Goal: Information Seeking & Learning: Learn about a topic

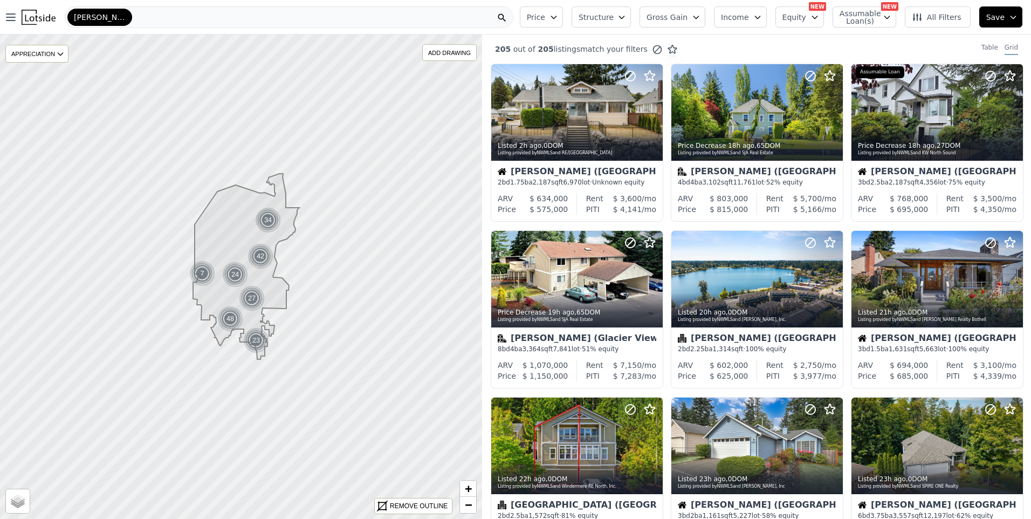
click at [149, 15] on div "[PERSON_NAME]" at bounding box center [289, 17] width 449 height 22
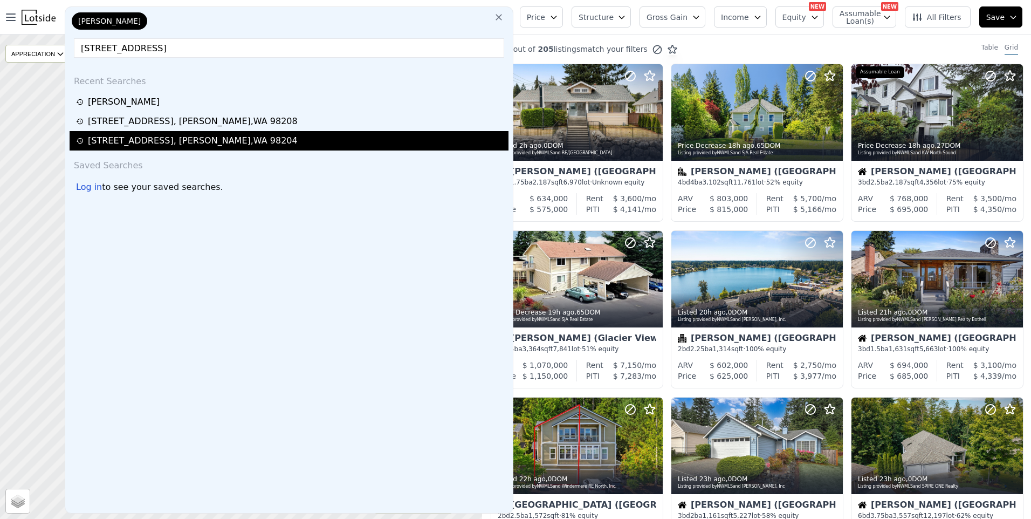
type input "[STREET_ADDRESS]"
click at [126, 137] on div "[STREET_ADDRESS]" at bounding box center [193, 140] width 210 height 13
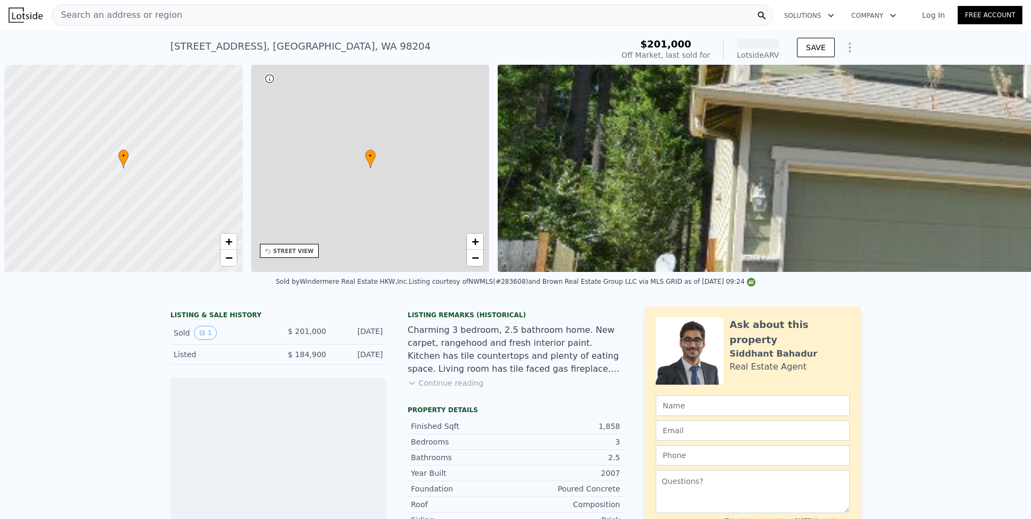
scroll to position [0, 4]
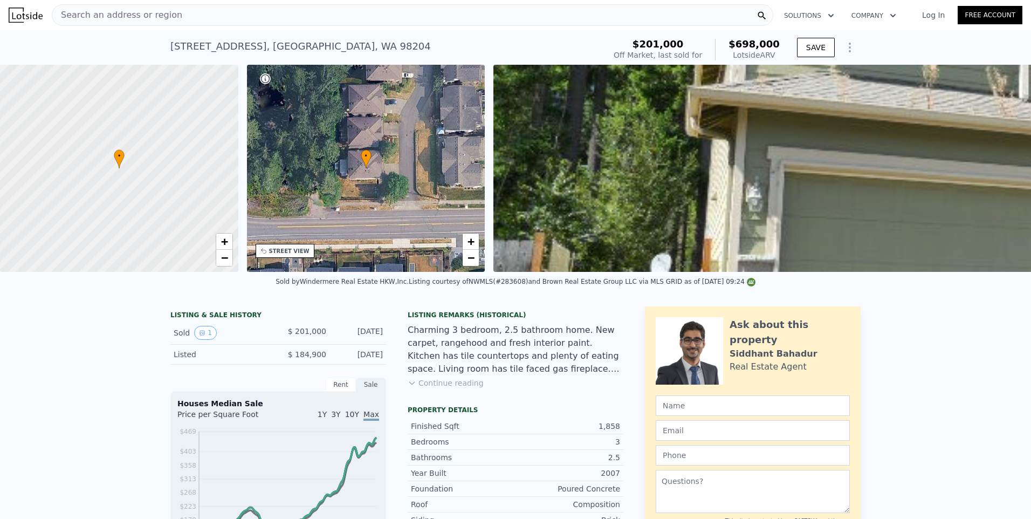
click at [180, 18] on div "Search an address or region" at bounding box center [412, 15] width 721 height 22
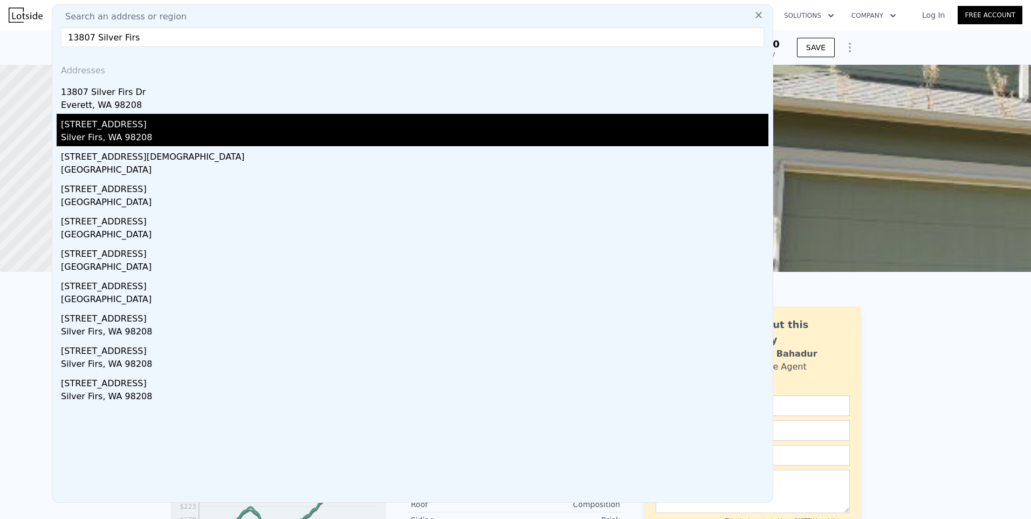
type input "13807 Silver Firs"
click at [96, 125] on div "[STREET_ADDRESS]" at bounding box center [414, 122] width 707 height 17
click at [96, 125] on div at bounding box center [119, 168] width 286 height 249
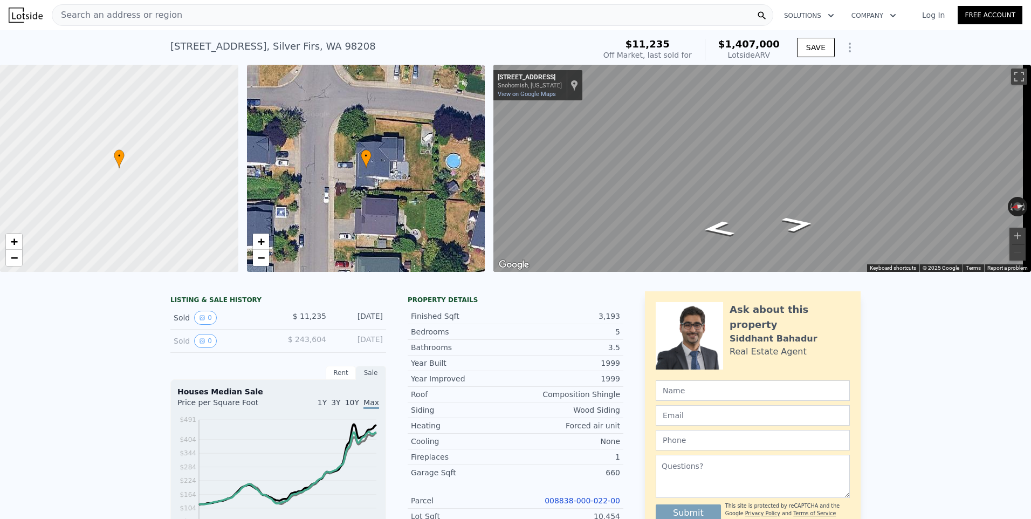
click at [126, 11] on span "Search an address or region" at bounding box center [117, 15] width 130 height 13
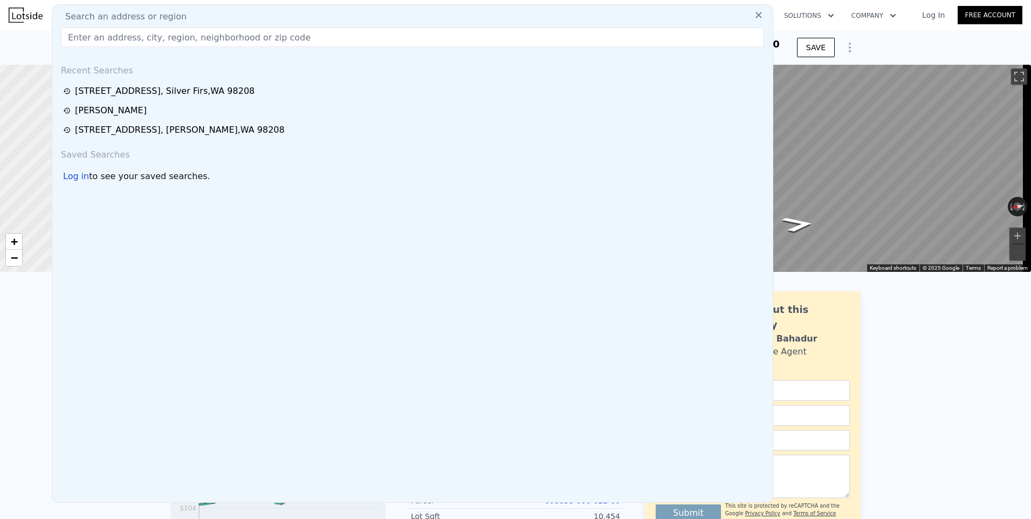
drag, startPoint x: 126, startPoint y: 11, endPoint x: 103, endPoint y: 15, distance: 23.5
click at [103, 17] on span "Search an address or region" at bounding box center [122, 16] width 130 height 13
click at [103, 15] on span "Search an address or region" at bounding box center [122, 16] width 130 height 13
click at [108, 45] on input "text" at bounding box center [412, 36] width 703 height 19
paste input "[STREET_ADDRESS]"
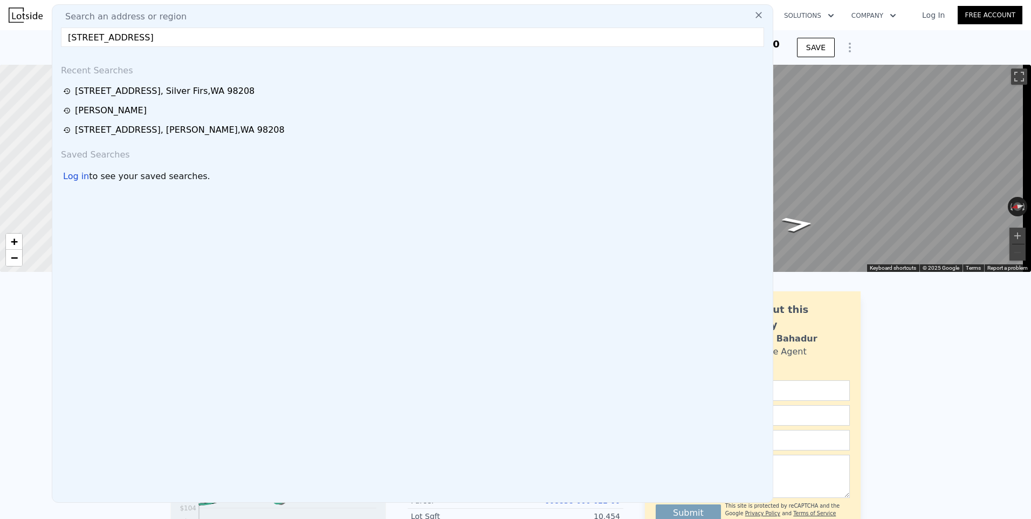
type input "[STREET_ADDRESS]"
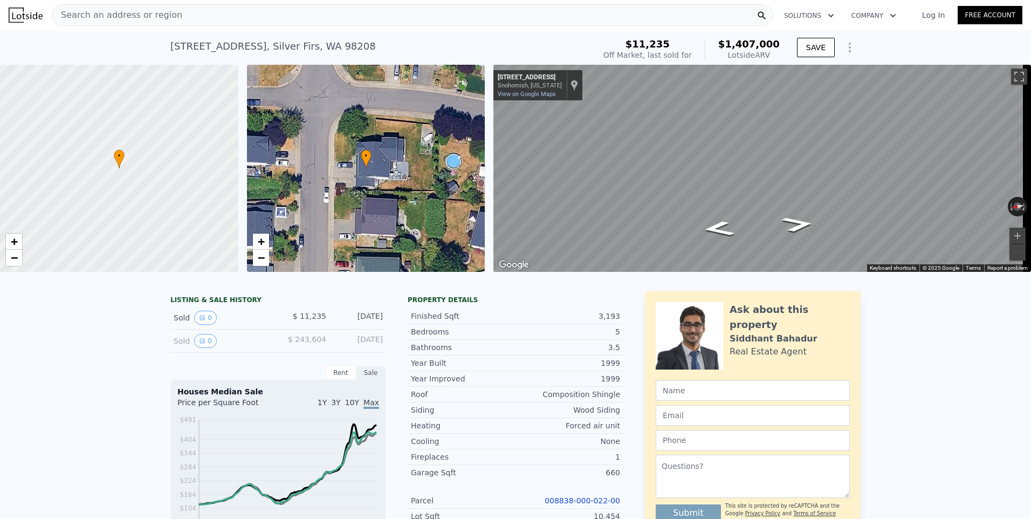
click at [118, 11] on span "Search an address or region" at bounding box center [117, 15] width 130 height 13
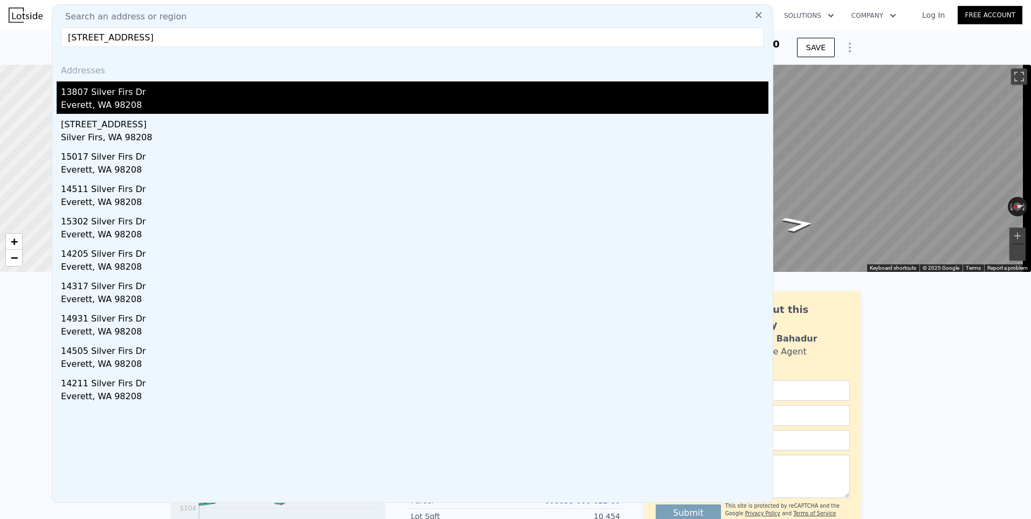
type input "[STREET_ADDRESS]"
click at [119, 92] on div "13807 Silver Firs Dr" at bounding box center [414, 89] width 707 height 17
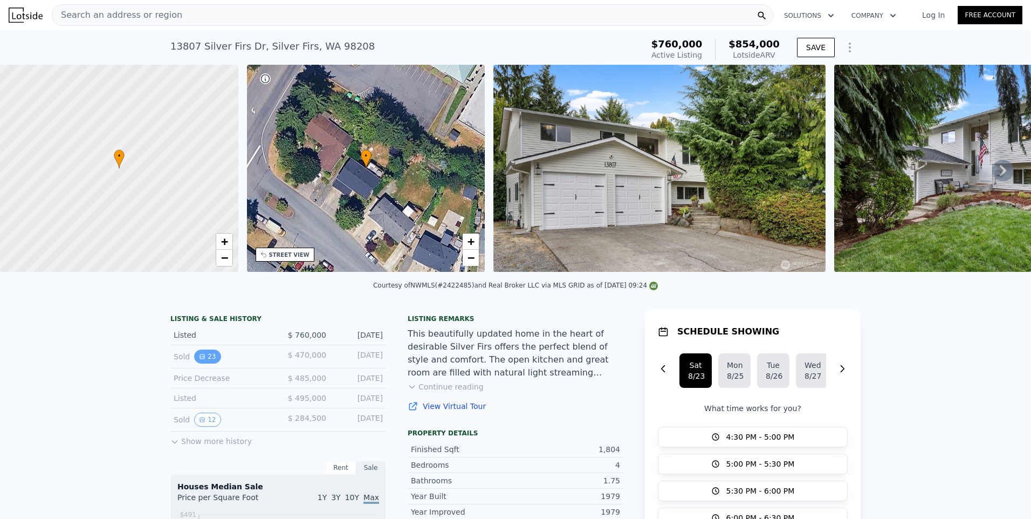
click at [204, 363] on button "23" at bounding box center [207, 356] width 26 height 14
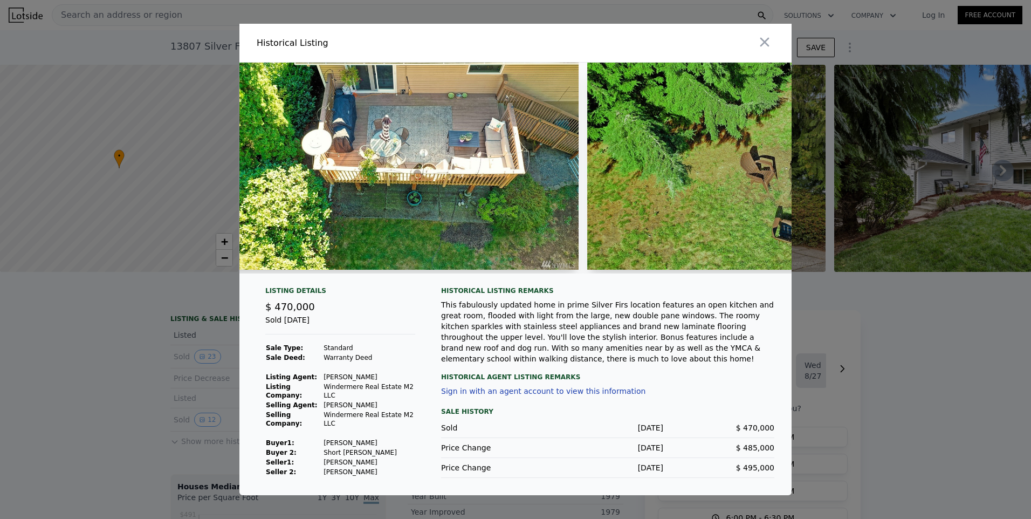
scroll to position [0, 6624]
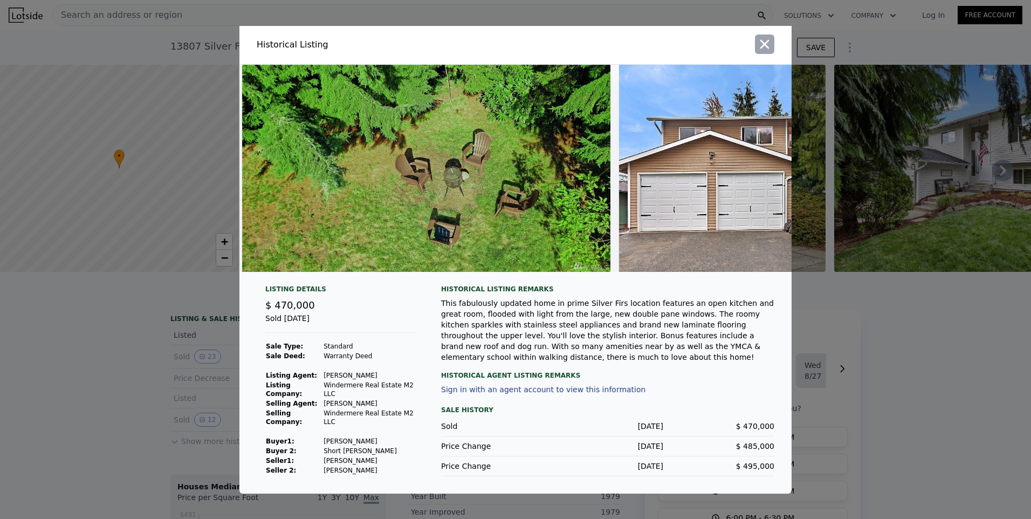
click at [768, 47] on icon "button" at bounding box center [764, 44] width 15 height 15
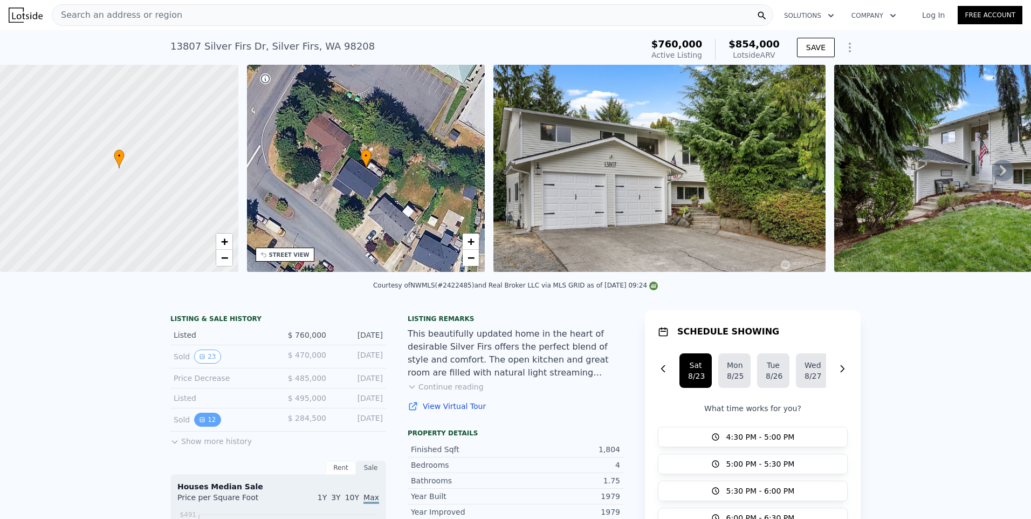
click at [199, 423] on icon "View historical data" at bounding box center [202, 419] width 6 height 6
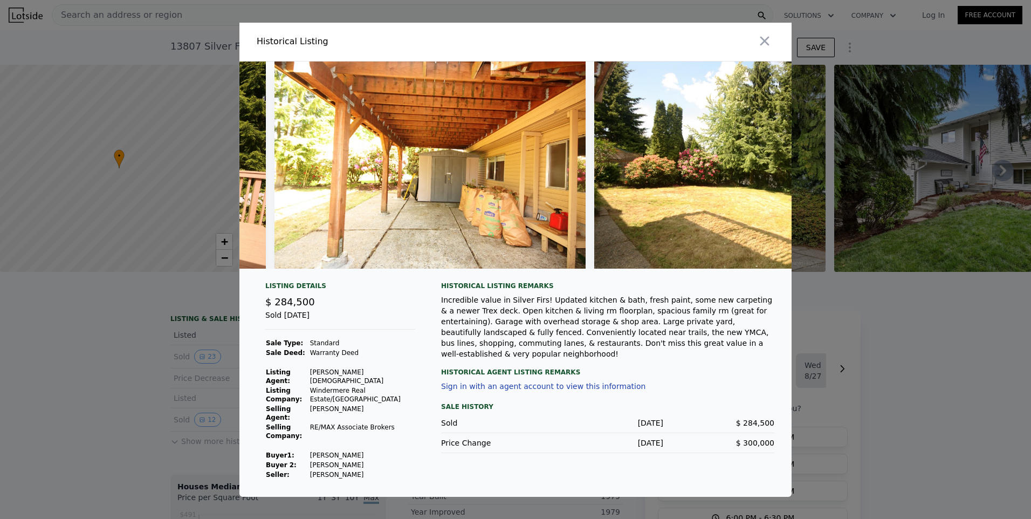
scroll to position [0, 3218]
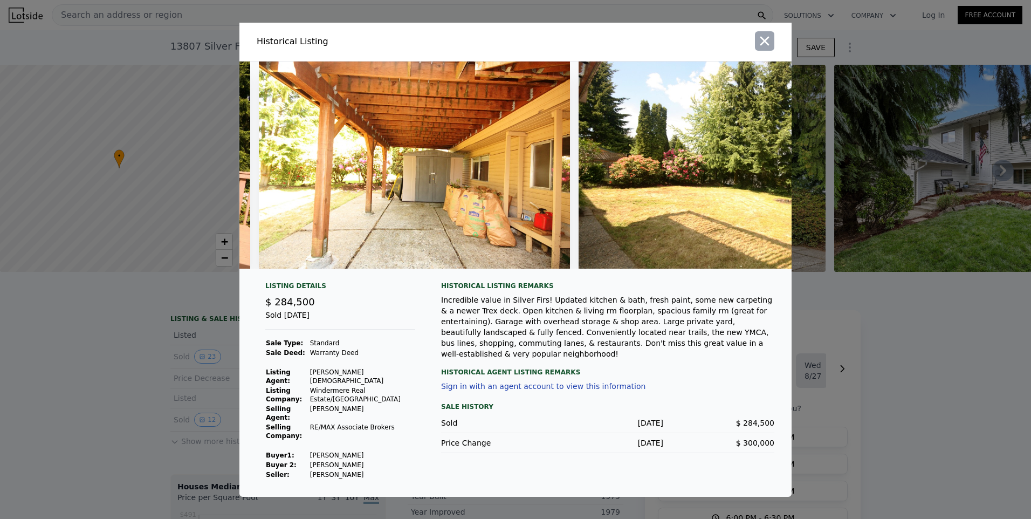
click at [765, 45] on icon "button" at bounding box center [764, 40] width 9 height 9
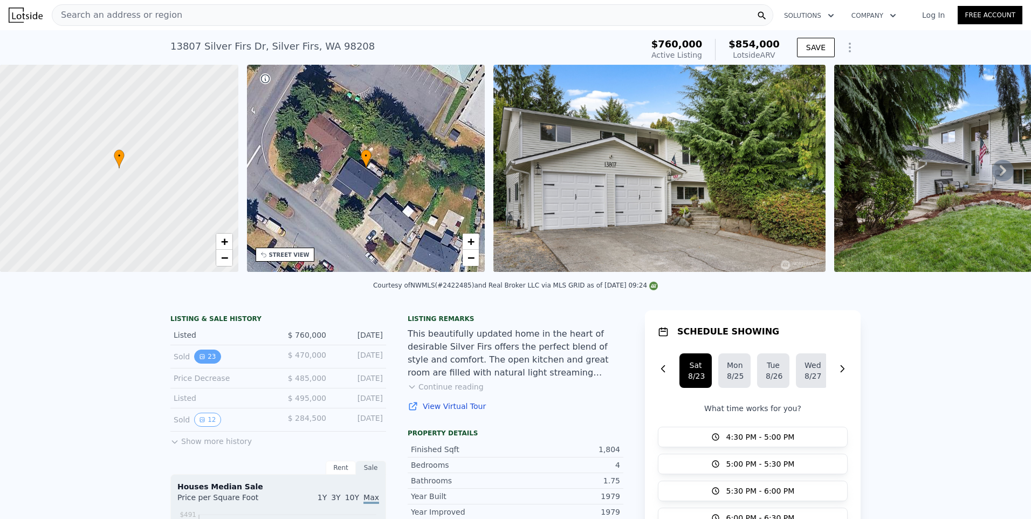
click at [202, 363] on button "23" at bounding box center [207, 356] width 26 height 14
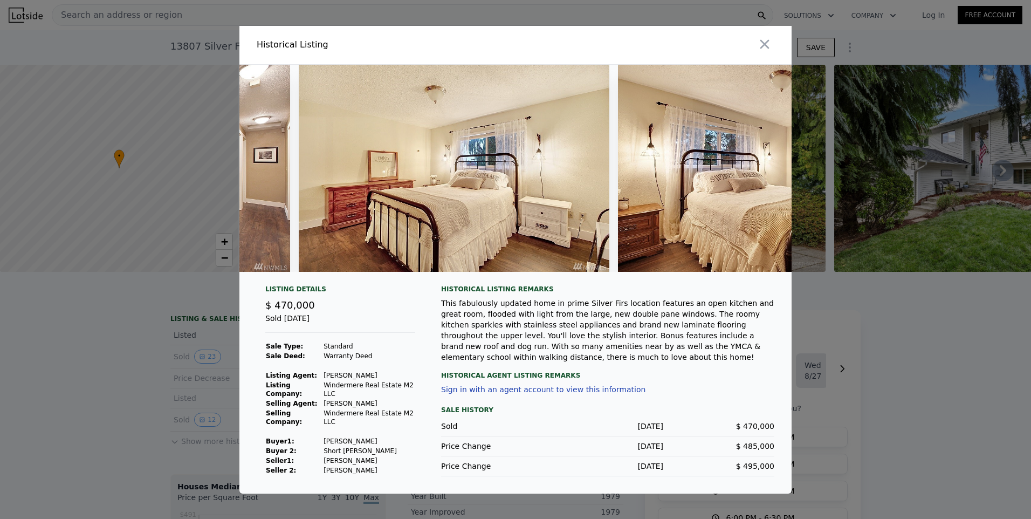
scroll to position [0, 1536]
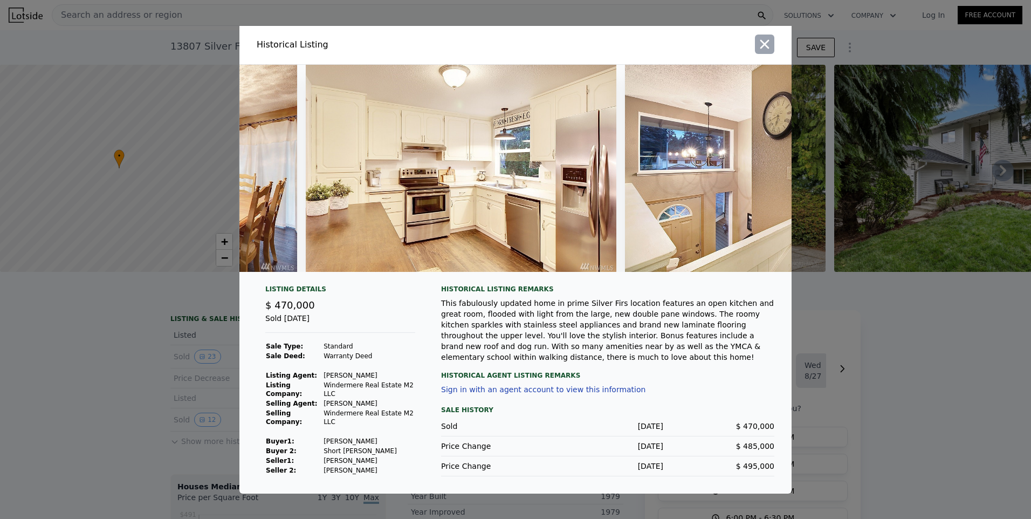
click at [766, 50] on icon "button" at bounding box center [764, 44] width 15 height 15
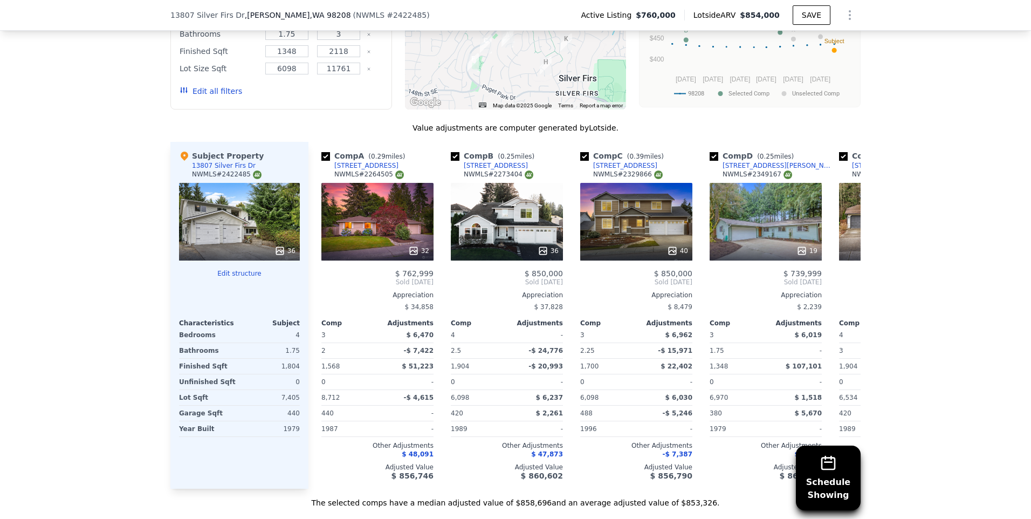
scroll to position [1125, 0]
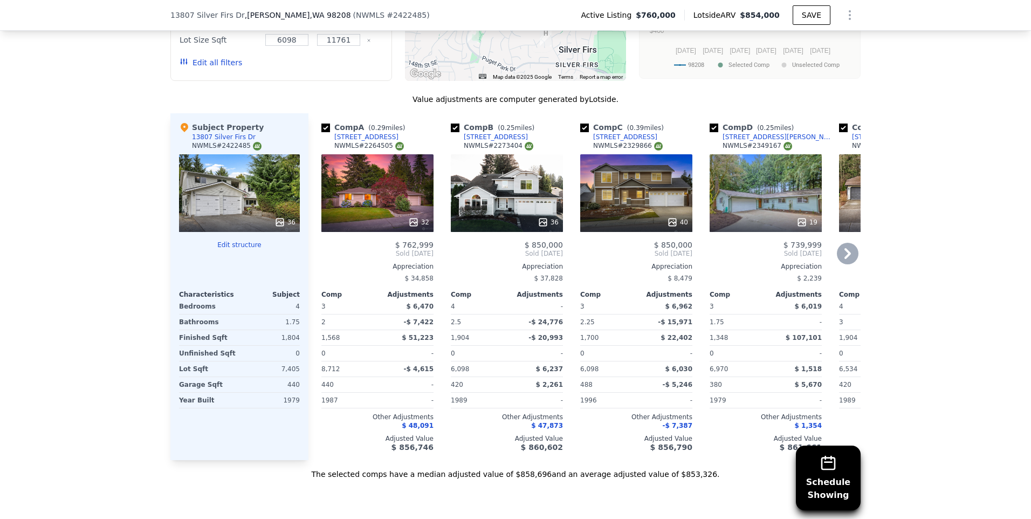
click at [844, 259] on icon at bounding box center [847, 253] width 6 height 11
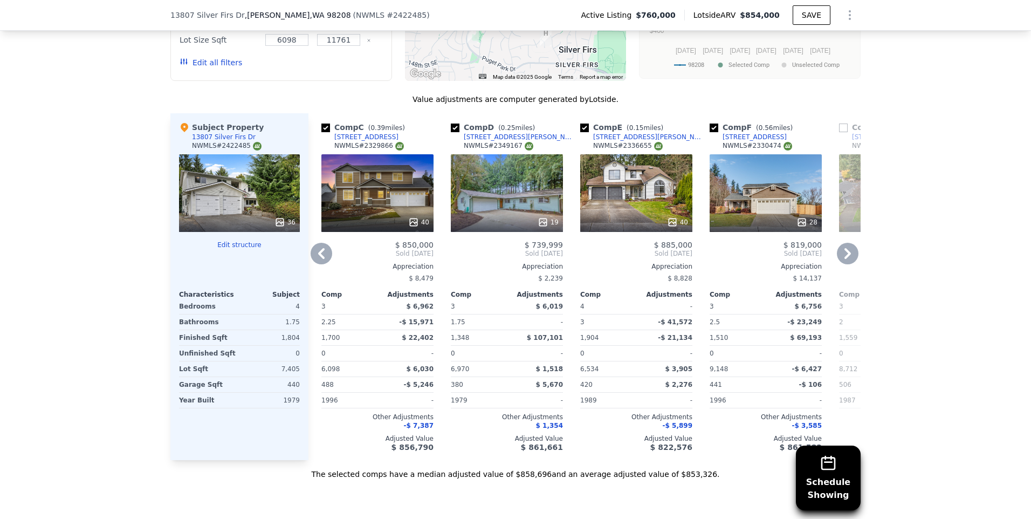
click at [847, 258] on icon at bounding box center [848, 254] width 22 height 22
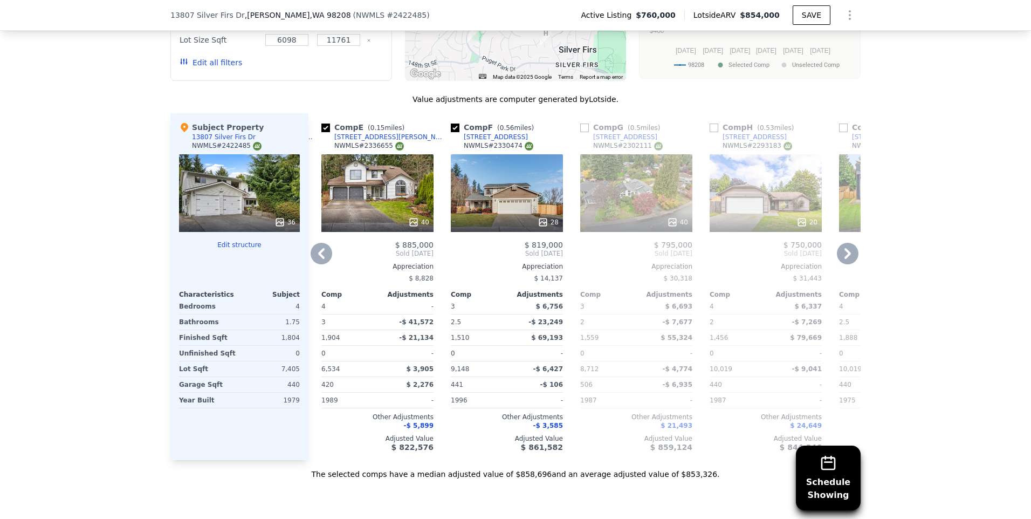
click at [839, 262] on icon at bounding box center [848, 254] width 22 height 22
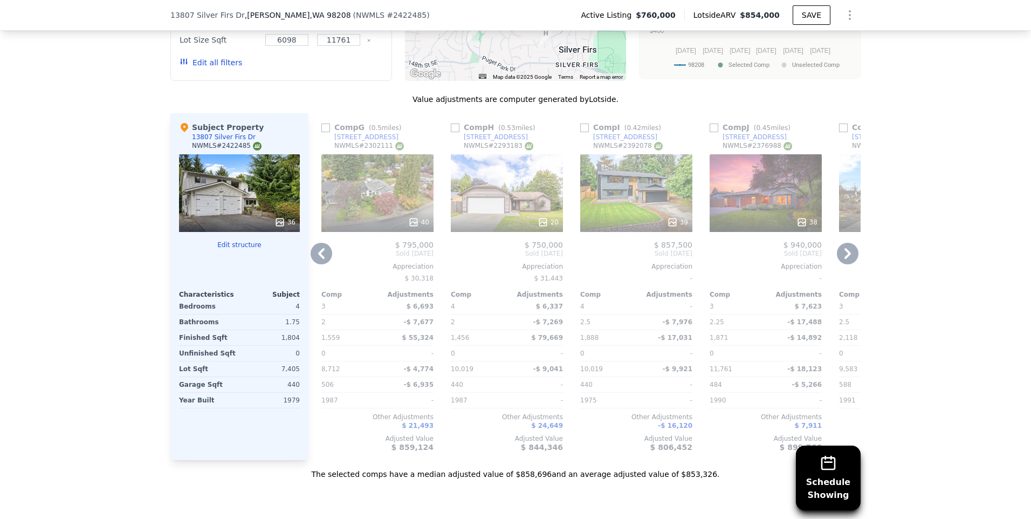
click at [620, 190] on div "39" at bounding box center [636, 193] width 112 height 78
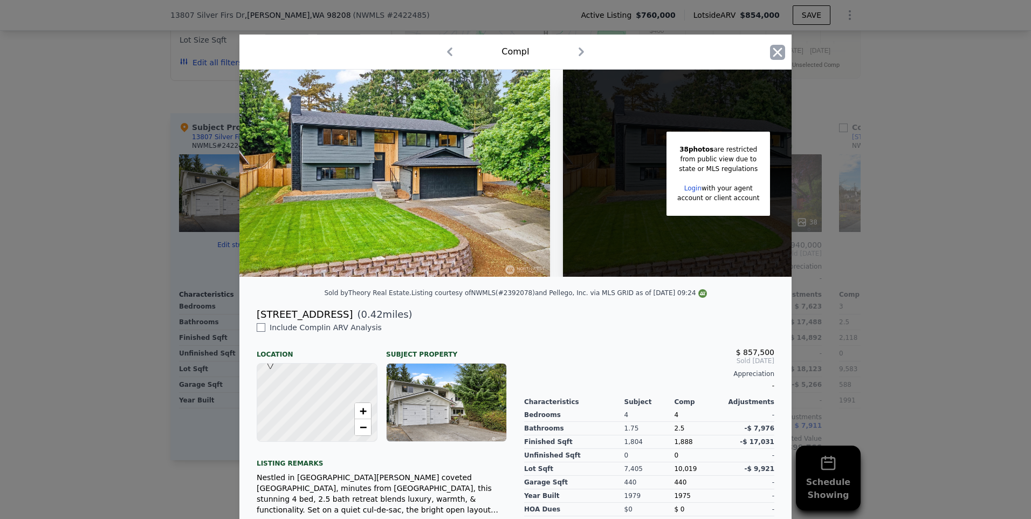
click at [773, 50] on icon "button" at bounding box center [777, 52] width 15 height 15
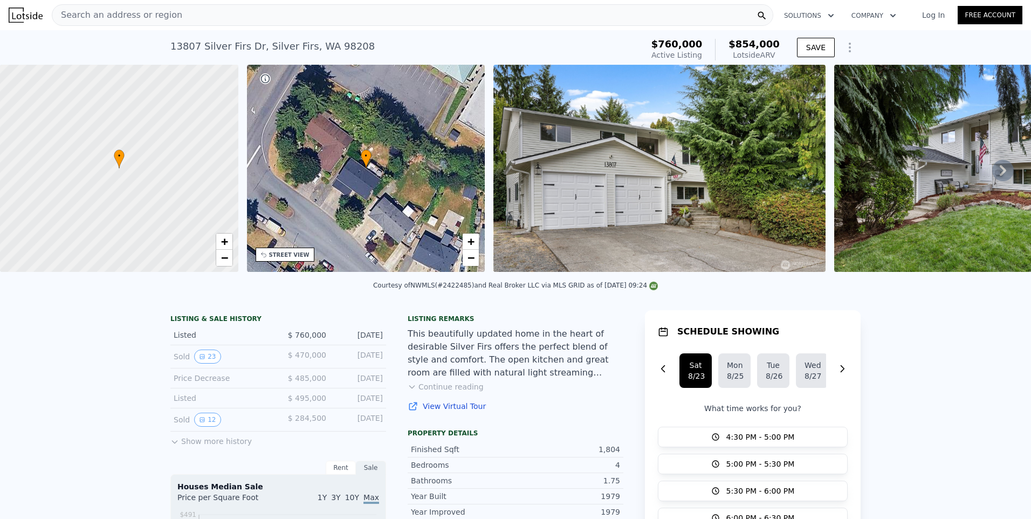
click at [183, 15] on div "Search an address or region" at bounding box center [412, 15] width 721 height 22
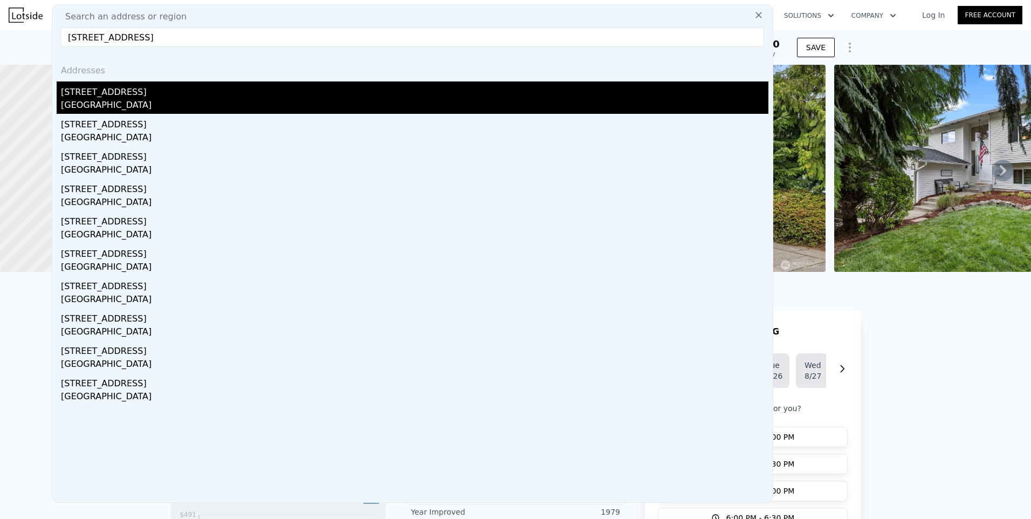
type input "[STREET_ADDRESS]"
click at [118, 98] on div "[STREET_ADDRESS]" at bounding box center [414, 89] width 707 height 17
